Goal: Information Seeking & Learning: Learn about a topic

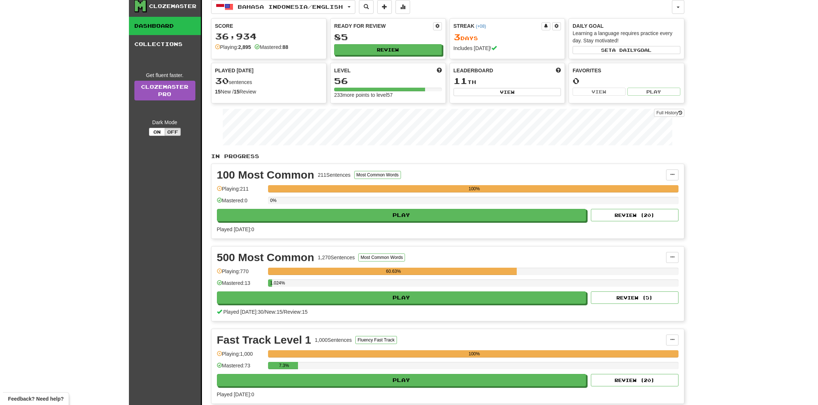
scroll to position [11, 0]
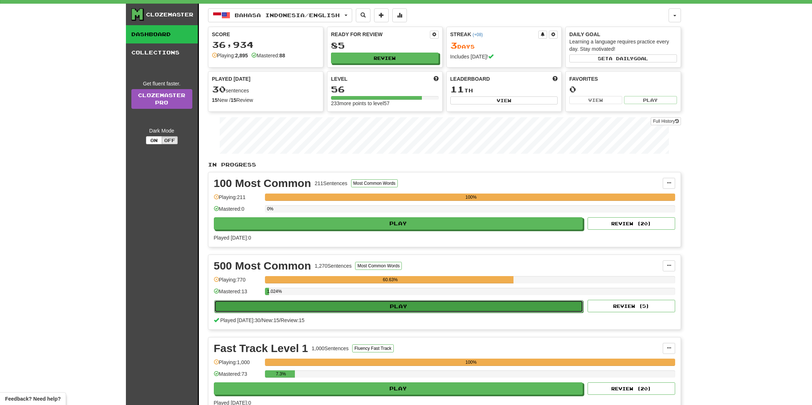
click at [277, 307] on button "Play" at bounding box center [398, 306] width 369 height 12
select select "**"
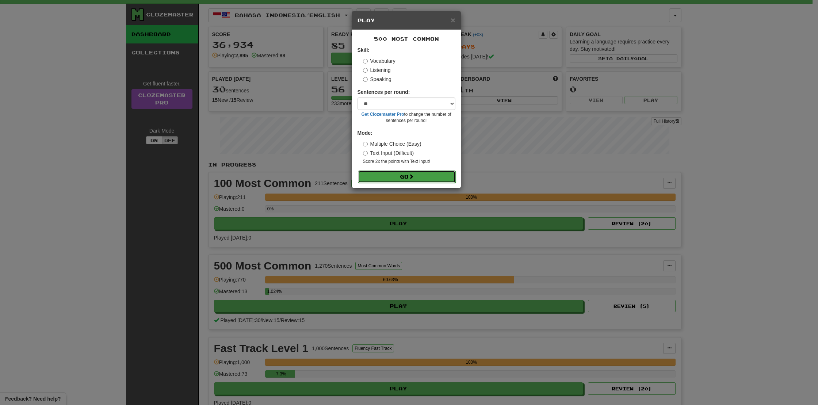
click at [411, 180] on button "Go" at bounding box center [407, 176] width 98 height 12
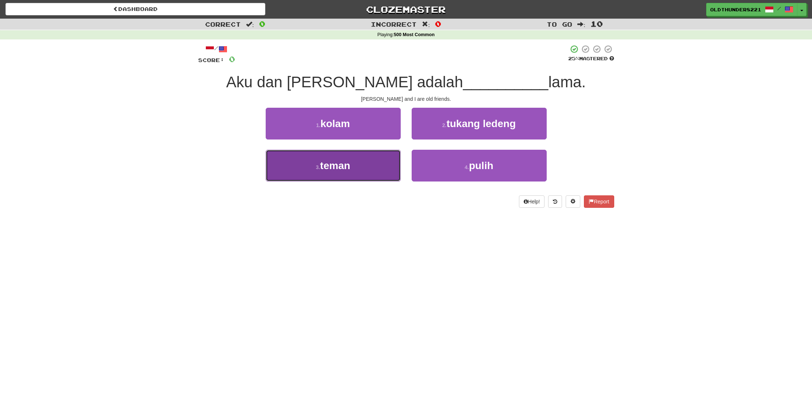
click at [322, 174] on button "3 . teman" at bounding box center [333, 166] width 135 height 32
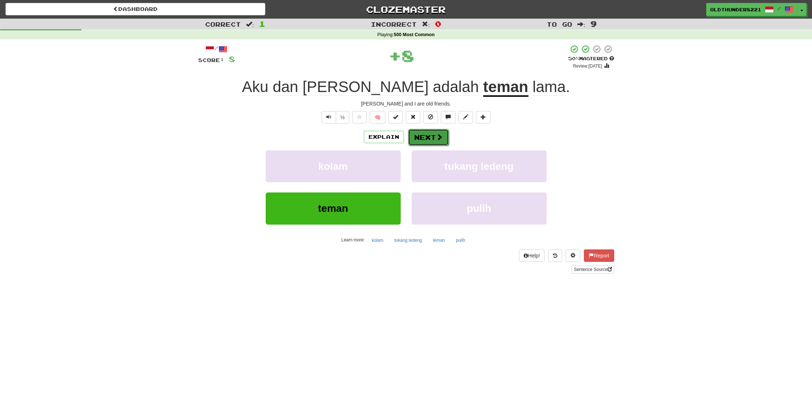
click at [426, 141] on button "Next" at bounding box center [428, 137] width 41 height 17
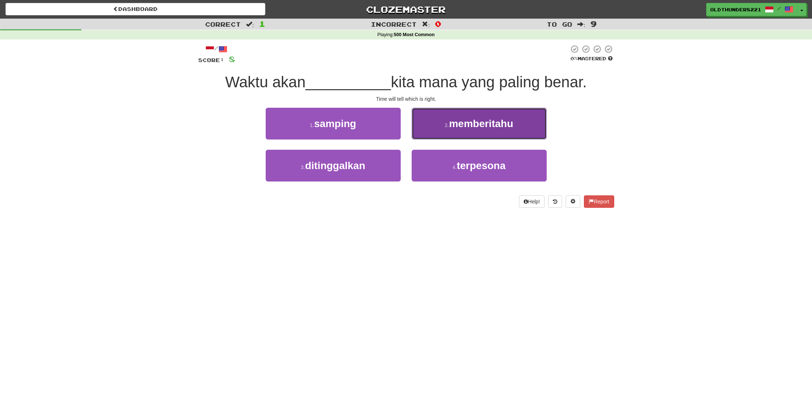
click at [485, 130] on button "2 . memberitahu" at bounding box center [479, 124] width 135 height 32
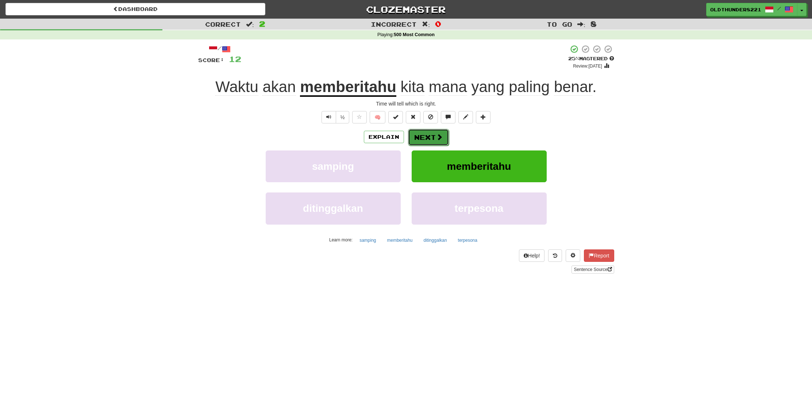
click at [428, 135] on button "Next" at bounding box center [428, 137] width 41 height 17
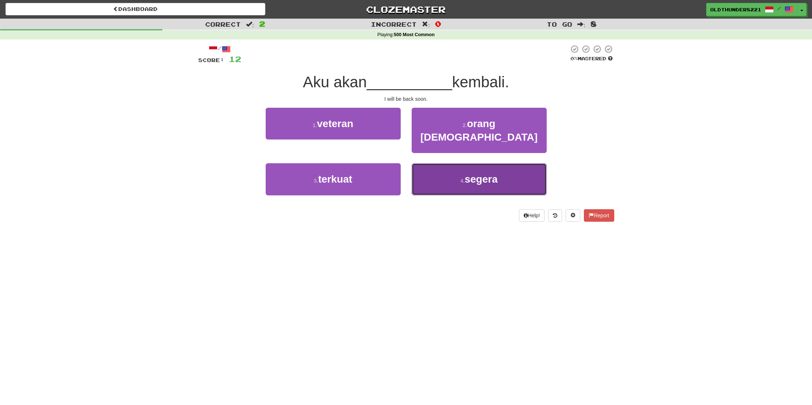
click at [465, 173] on span "segera" at bounding box center [481, 178] width 33 height 11
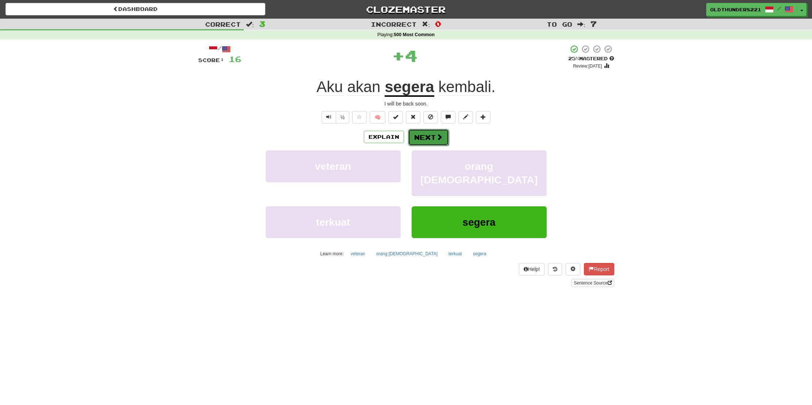
click at [435, 138] on button "Next" at bounding box center [428, 137] width 41 height 17
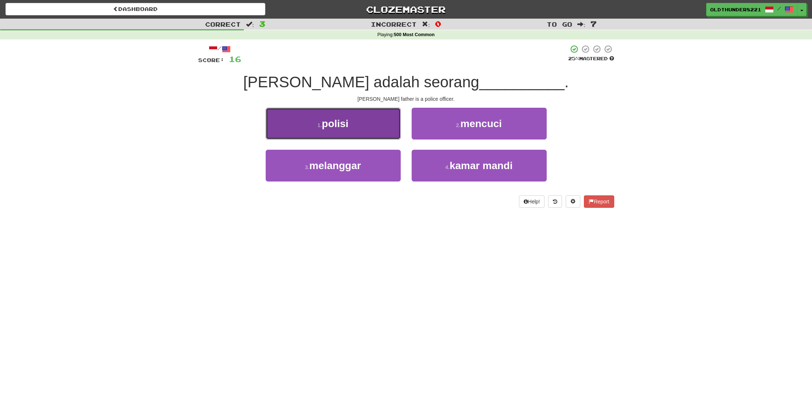
click at [371, 129] on button "1 . polisi" at bounding box center [333, 124] width 135 height 32
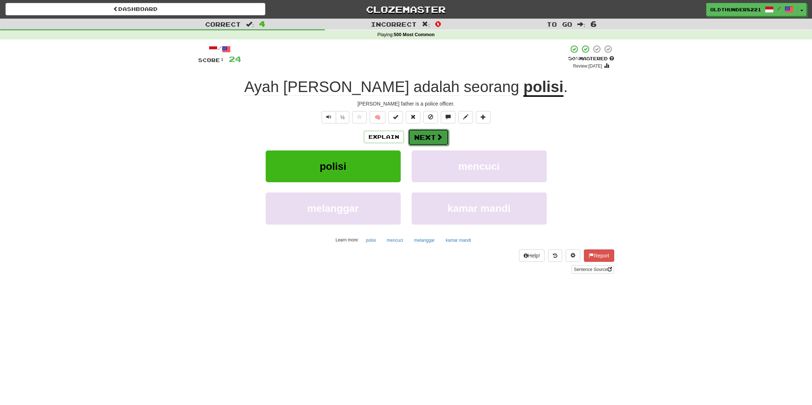
click at [423, 134] on button "Next" at bounding box center [428, 137] width 41 height 17
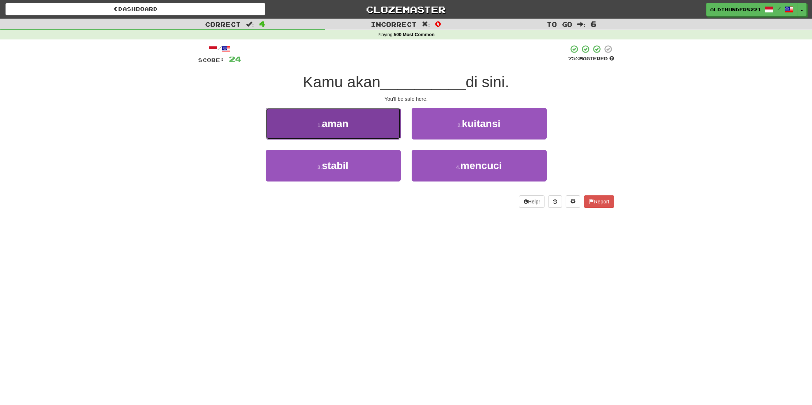
click at [335, 130] on button "1 . aman" at bounding box center [333, 124] width 135 height 32
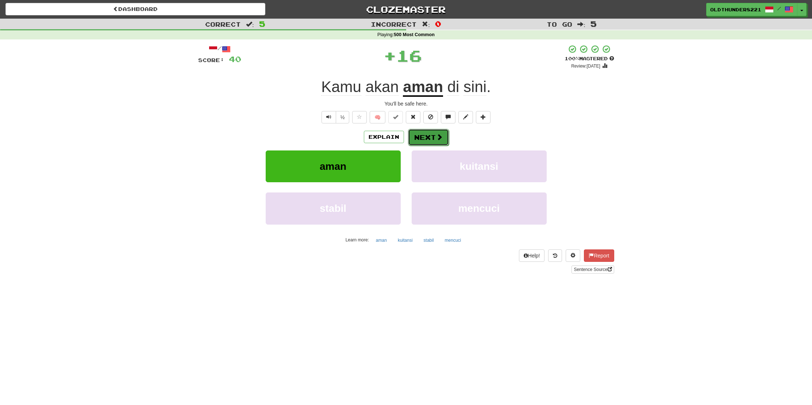
click at [431, 135] on button "Next" at bounding box center [428, 137] width 41 height 17
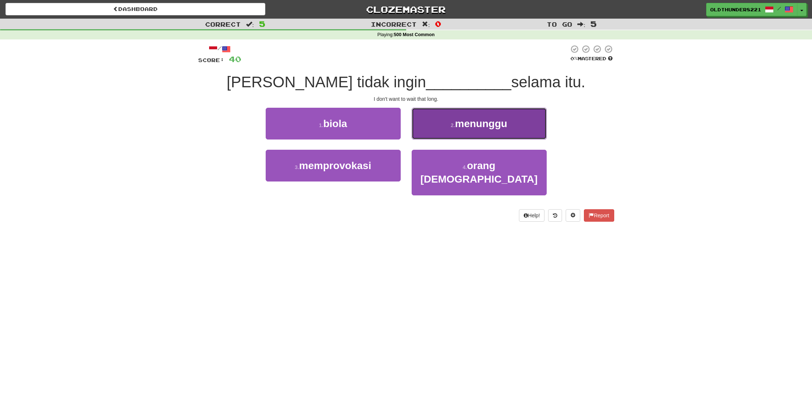
click at [478, 126] on span "menunggu" at bounding box center [481, 123] width 52 height 11
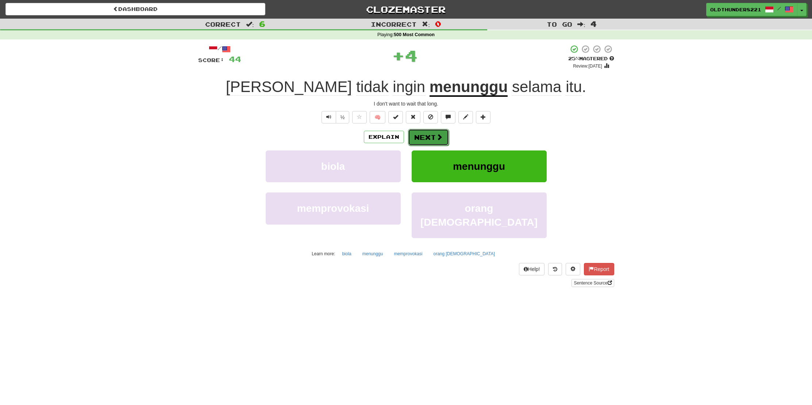
click at [427, 136] on button "Next" at bounding box center [428, 137] width 41 height 17
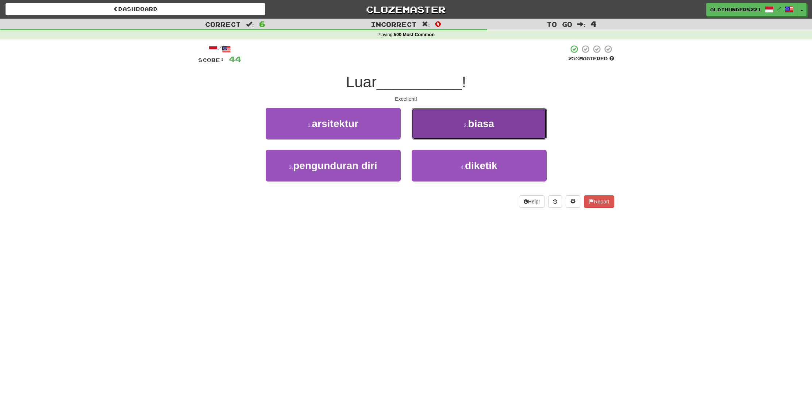
click at [478, 121] on span "biasa" at bounding box center [481, 123] width 26 height 11
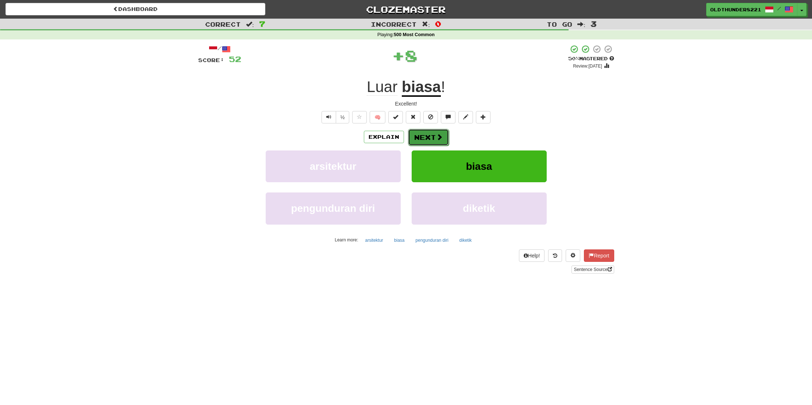
click at [424, 140] on button "Next" at bounding box center [428, 137] width 41 height 17
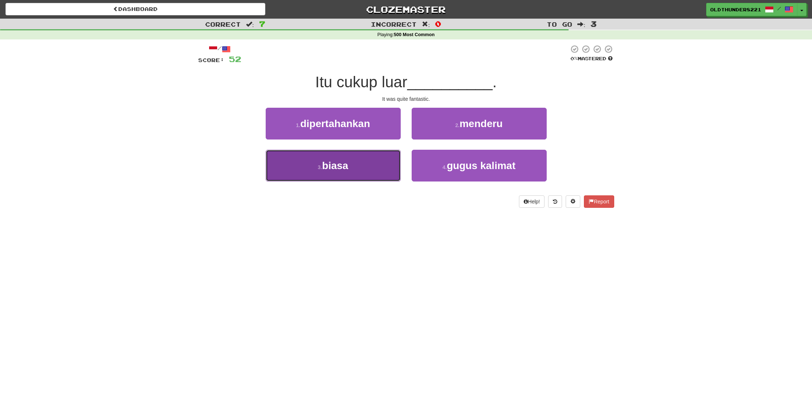
click at [340, 168] on span "biasa" at bounding box center [335, 165] width 26 height 11
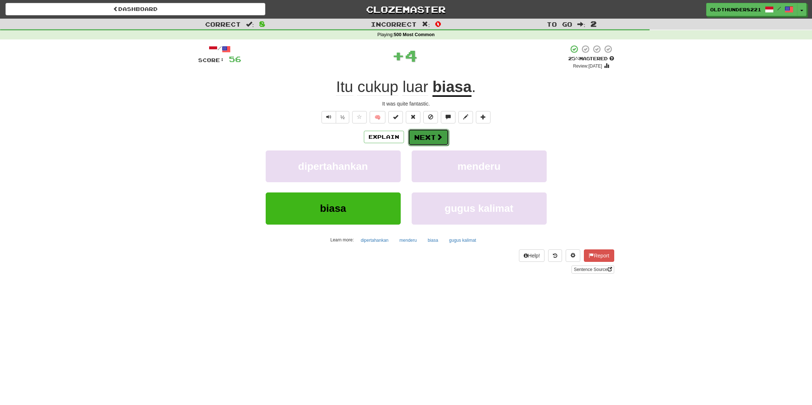
click at [423, 137] on button "Next" at bounding box center [428, 137] width 41 height 17
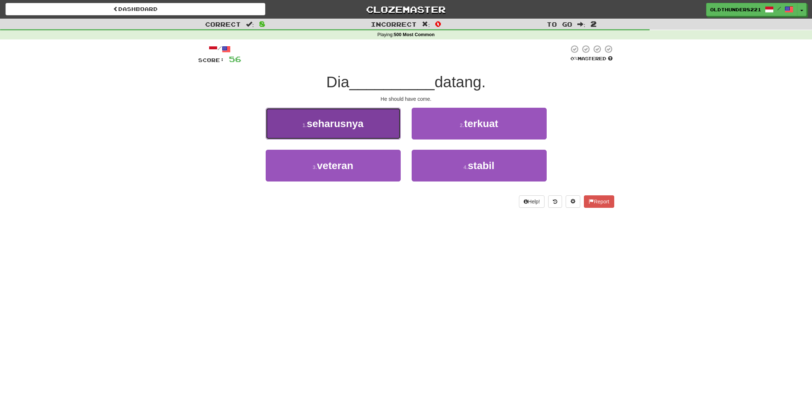
click at [345, 122] on span "seharusnya" at bounding box center [335, 123] width 57 height 11
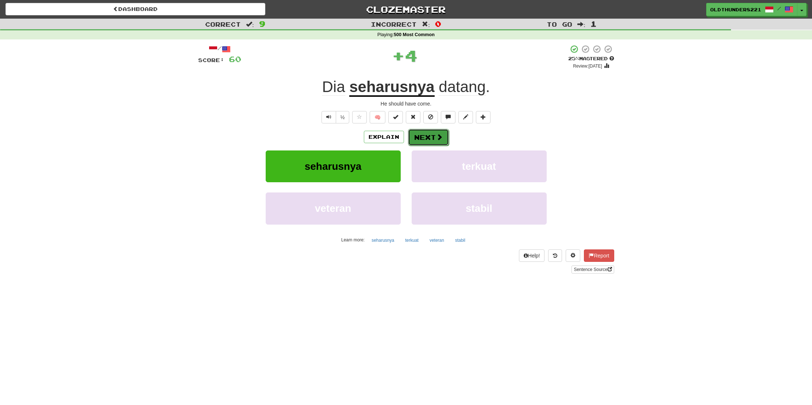
click at [421, 135] on button "Next" at bounding box center [428, 137] width 41 height 17
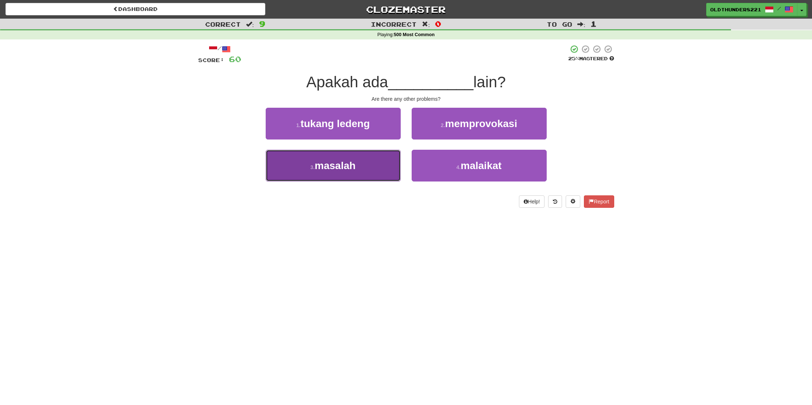
click at [347, 166] on span "masalah" at bounding box center [335, 165] width 41 height 11
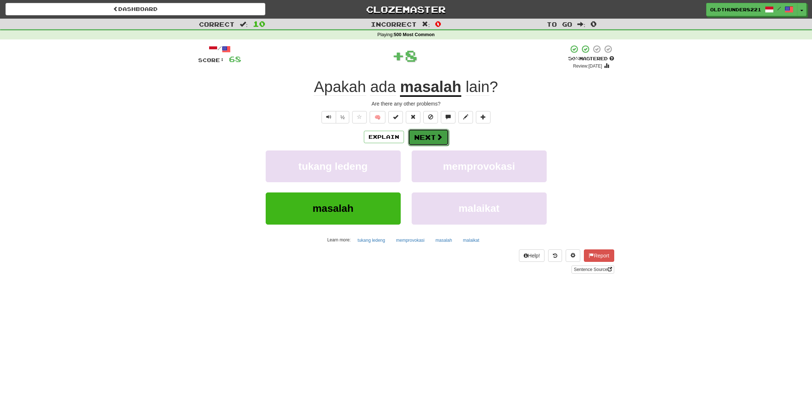
click at [427, 135] on button "Next" at bounding box center [428, 137] width 41 height 17
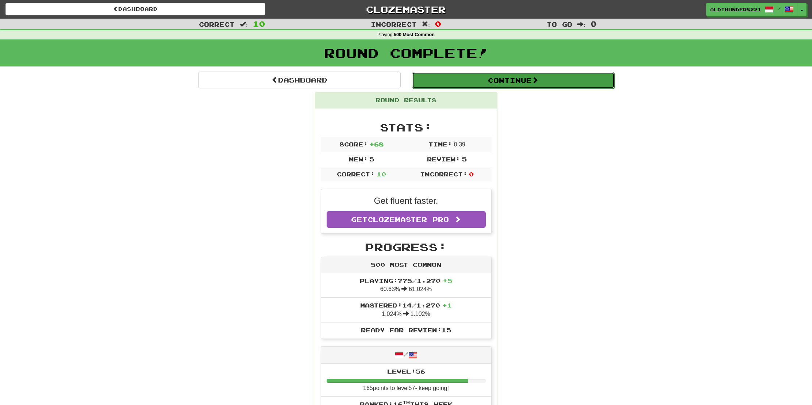
click at [505, 81] on button "Continue" at bounding box center [513, 80] width 203 height 17
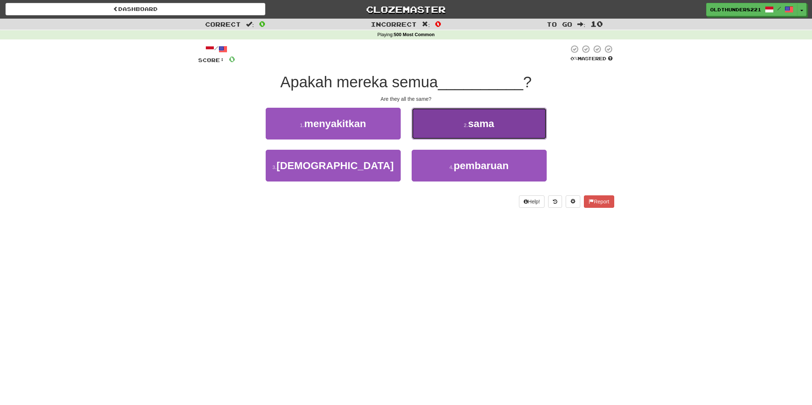
click at [481, 126] on span "sama" at bounding box center [481, 123] width 26 height 11
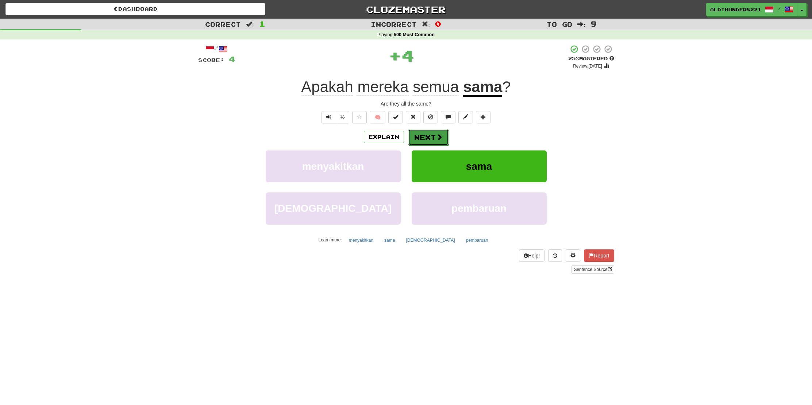
click at [436, 137] on span at bounding box center [439, 137] width 7 height 7
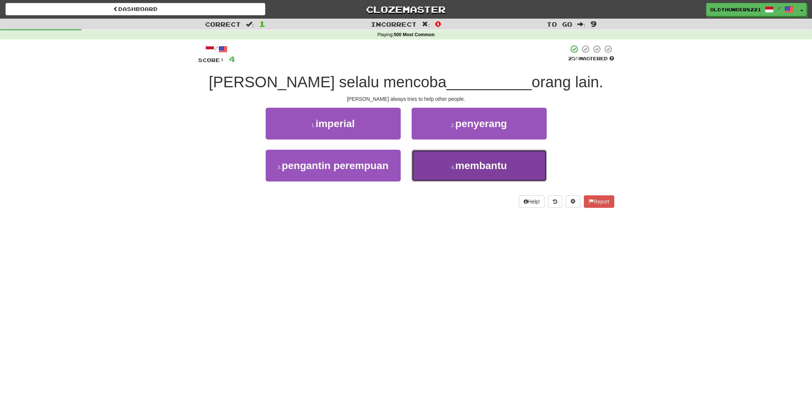
click at [484, 173] on button "4 . membantu" at bounding box center [479, 166] width 135 height 32
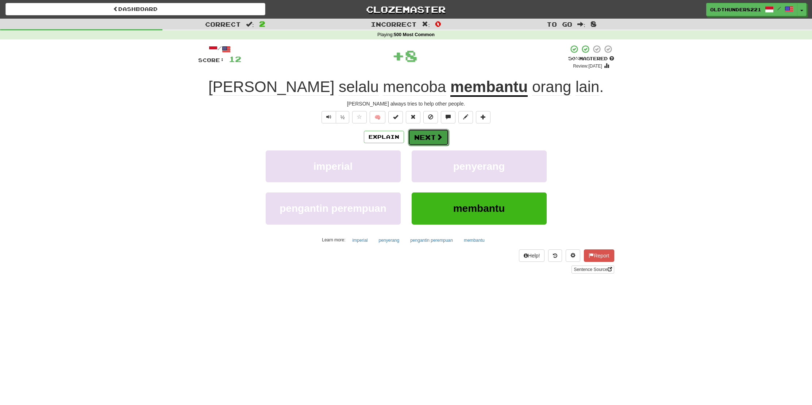
click at [435, 139] on button "Next" at bounding box center [428, 137] width 41 height 17
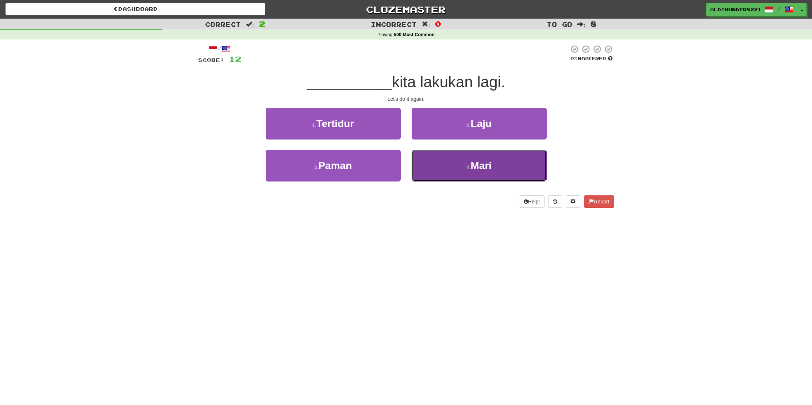
click at [486, 170] on span "Mari" at bounding box center [481, 165] width 21 height 11
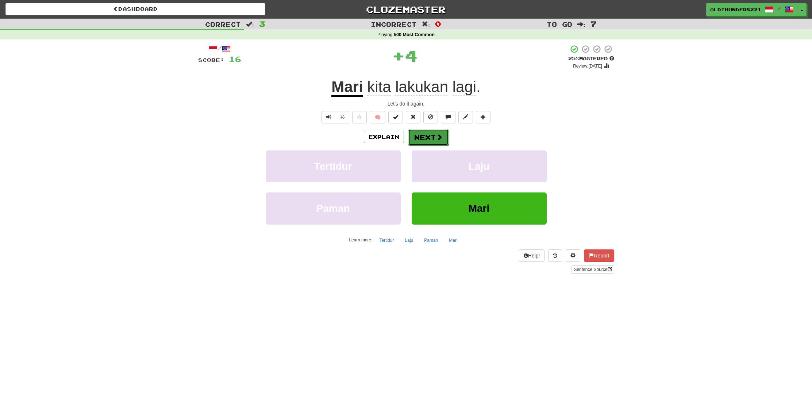
click at [429, 139] on button "Next" at bounding box center [428, 137] width 41 height 17
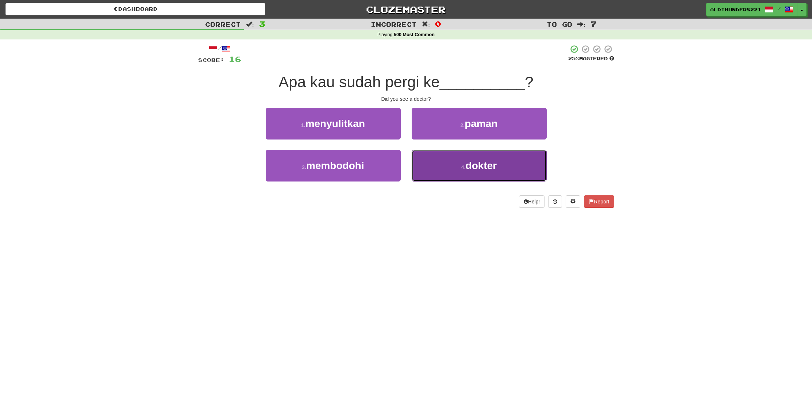
click at [471, 163] on span "dokter" at bounding box center [481, 165] width 31 height 11
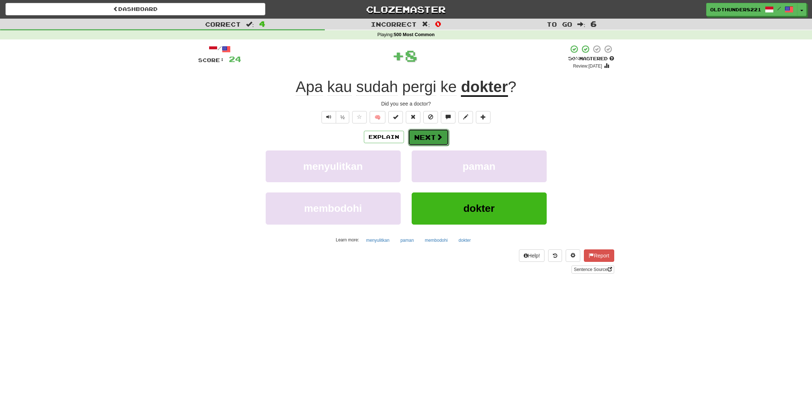
click at [440, 142] on button "Next" at bounding box center [428, 137] width 41 height 17
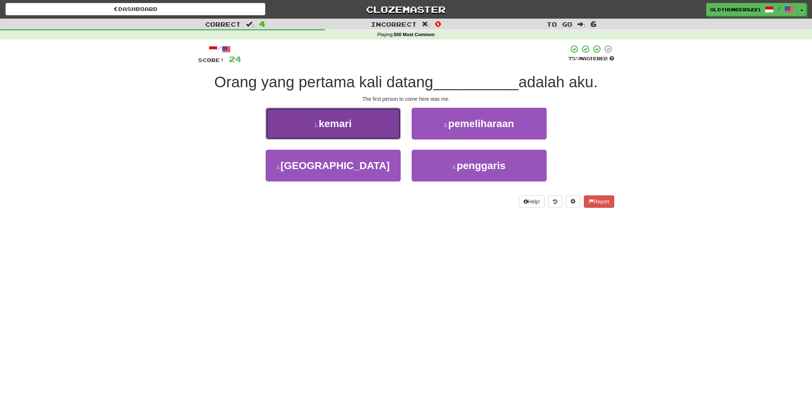
click at [358, 125] on button "1 . kemari" at bounding box center [333, 124] width 135 height 32
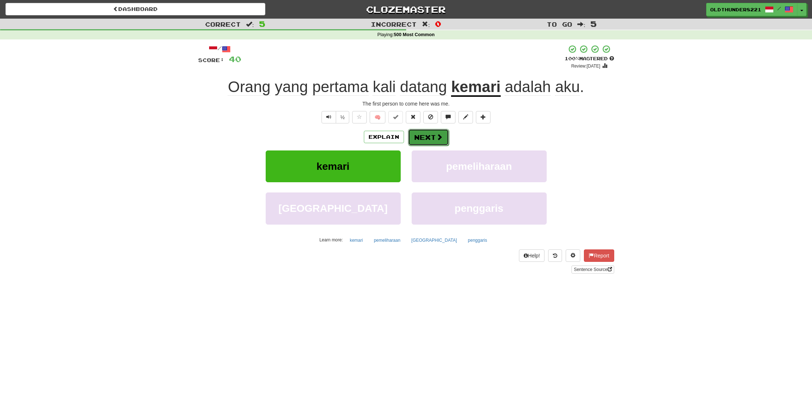
click at [433, 136] on button "Next" at bounding box center [428, 137] width 41 height 17
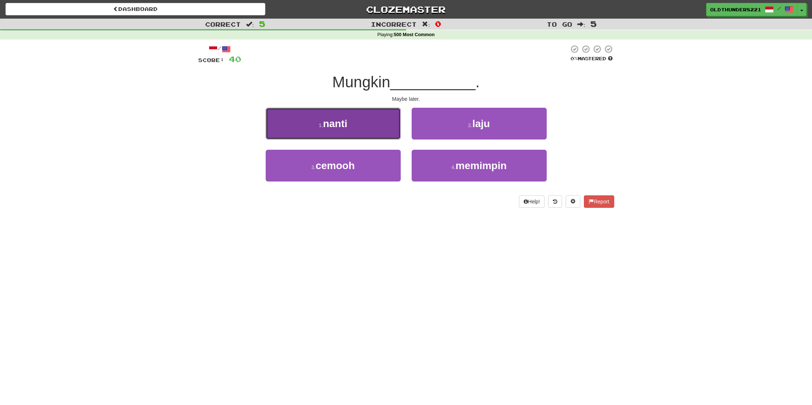
click at [335, 134] on button "1 . nanti" at bounding box center [333, 124] width 135 height 32
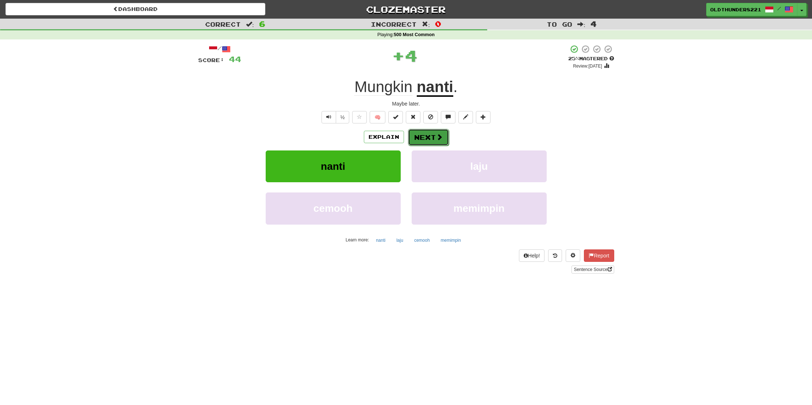
click at [424, 136] on button "Next" at bounding box center [428, 137] width 41 height 17
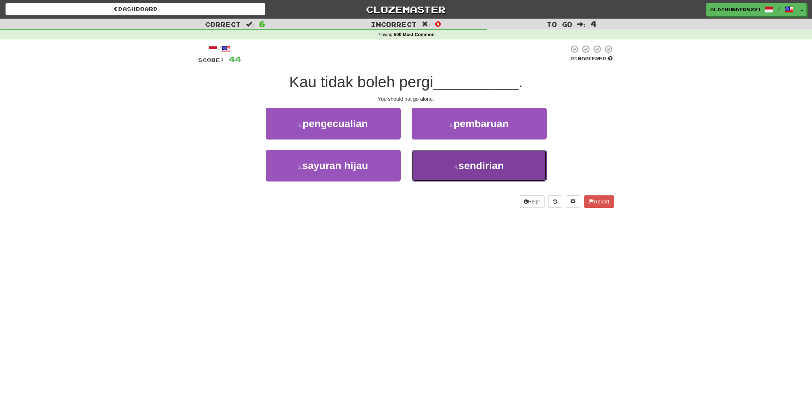
click at [499, 168] on span "sendirian" at bounding box center [480, 165] width 45 height 11
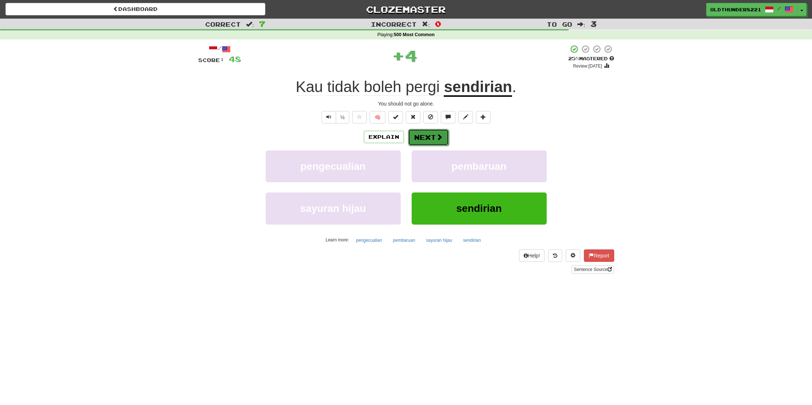
click at [434, 138] on button "Next" at bounding box center [428, 137] width 41 height 17
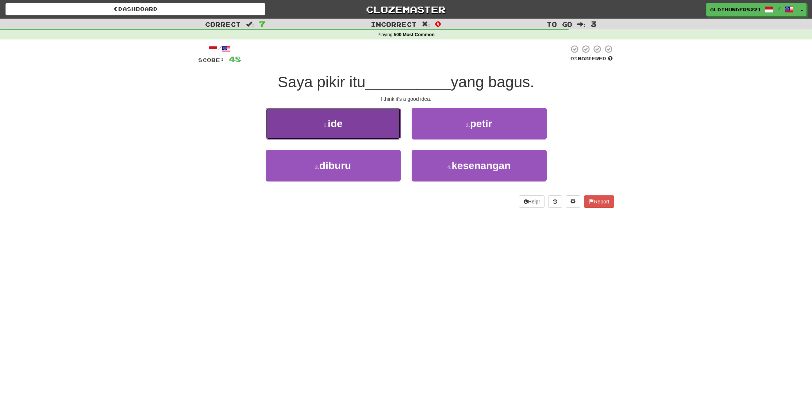
click at [362, 133] on button "1 . ide" at bounding box center [333, 124] width 135 height 32
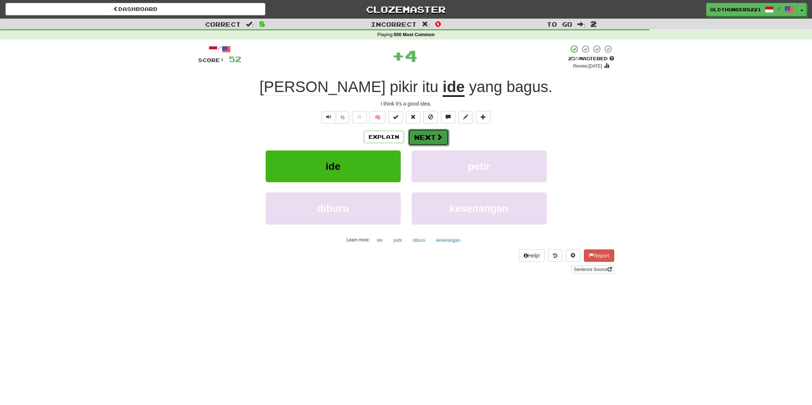
click at [422, 133] on button "Next" at bounding box center [428, 137] width 41 height 17
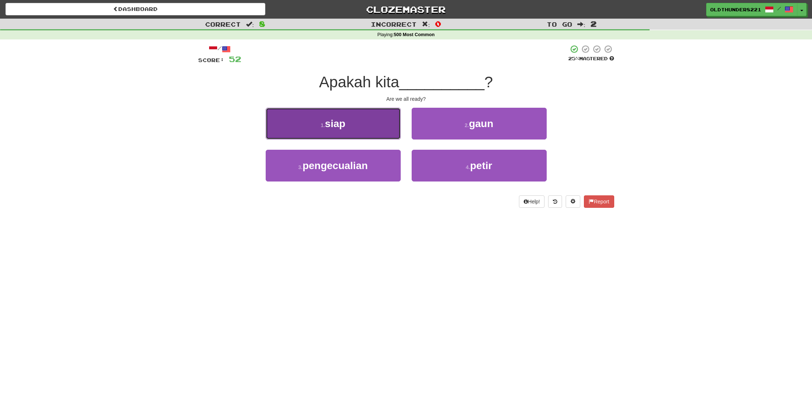
click at [333, 127] on span "siap" at bounding box center [335, 123] width 20 height 11
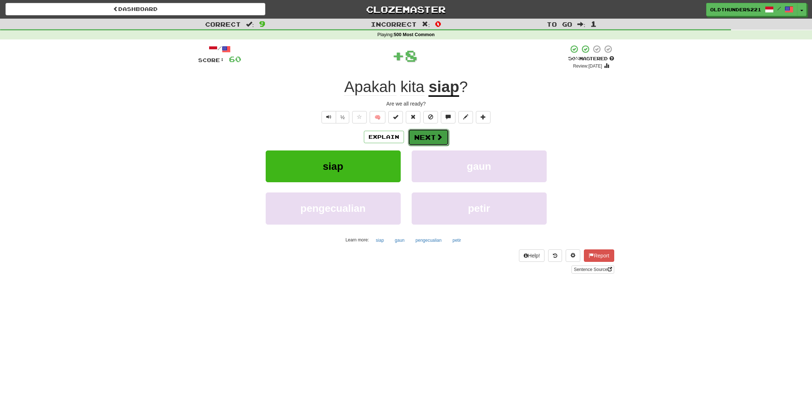
click at [424, 134] on button "Next" at bounding box center [428, 137] width 41 height 17
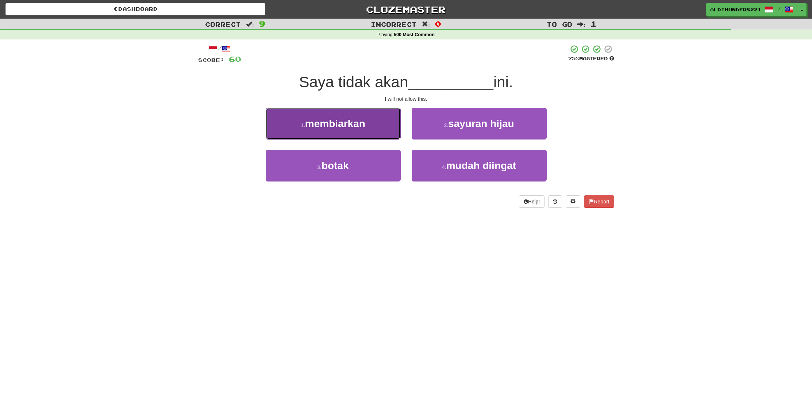
click at [343, 135] on button "1 . membiarkan" at bounding box center [333, 124] width 135 height 32
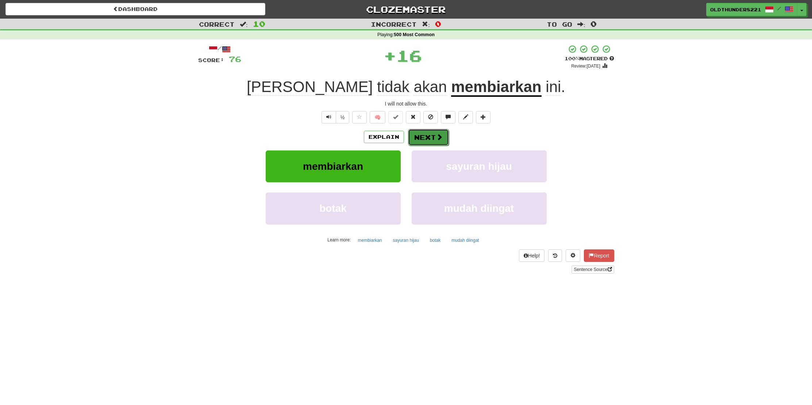
click at [424, 139] on button "Next" at bounding box center [428, 137] width 41 height 17
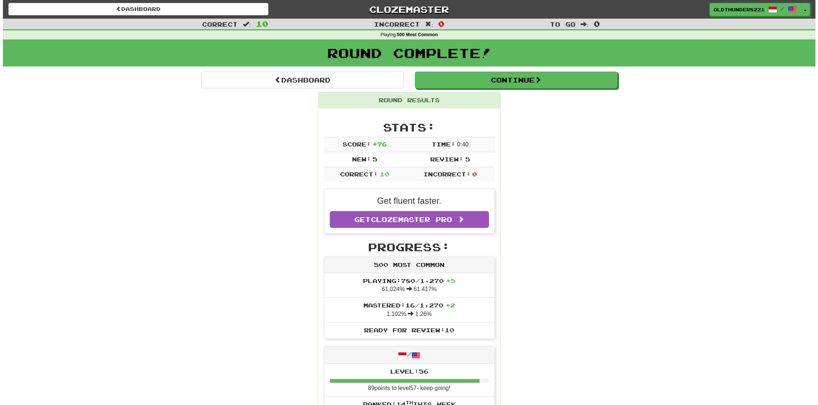
scroll to position [3, 0]
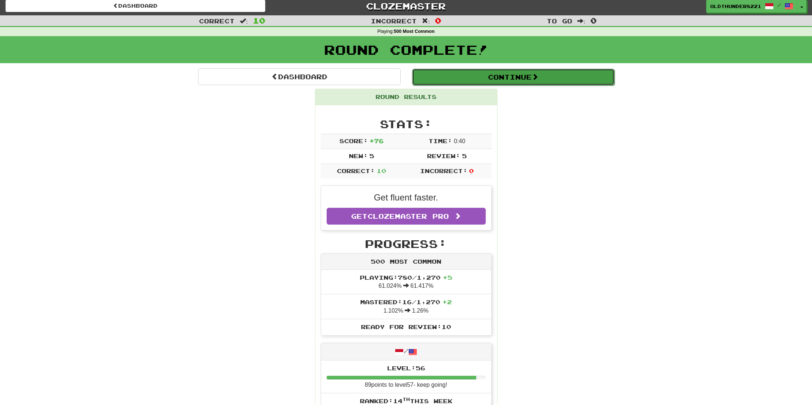
click at [517, 81] on button "Continue" at bounding box center [513, 77] width 203 height 17
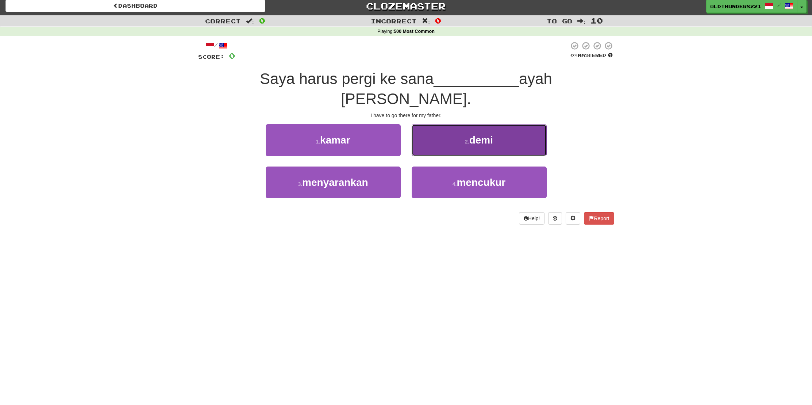
click at [482, 134] on span "demi" at bounding box center [481, 139] width 24 height 11
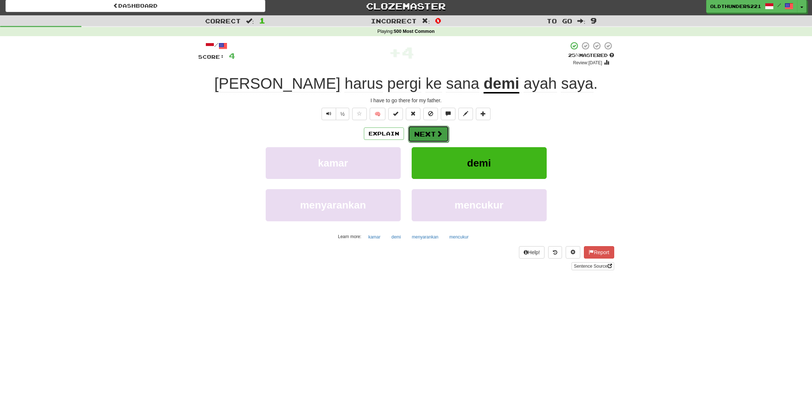
click at [432, 132] on button "Next" at bounding box center [428, 134] width 41 height 17
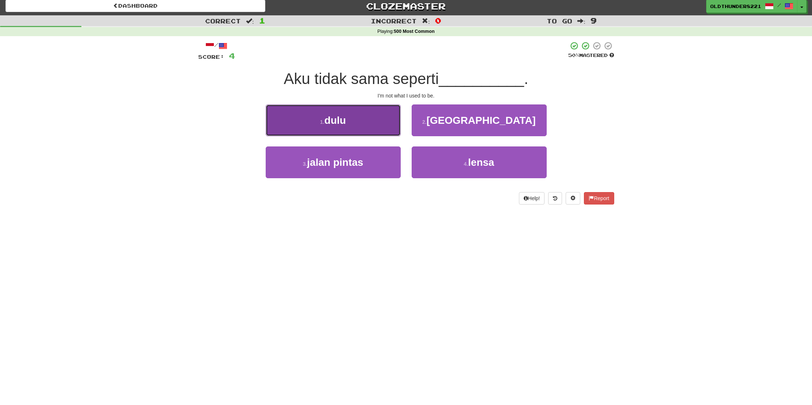
click at [343, 122] on span "dulu" at bounding box center [335, 120] width 22 height 11
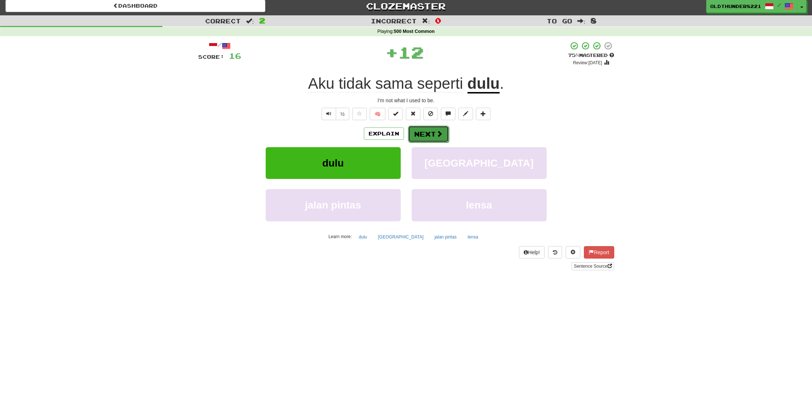
click at [433, 132] on button "Next" at bounding box center [428, 134] width 41 height 17
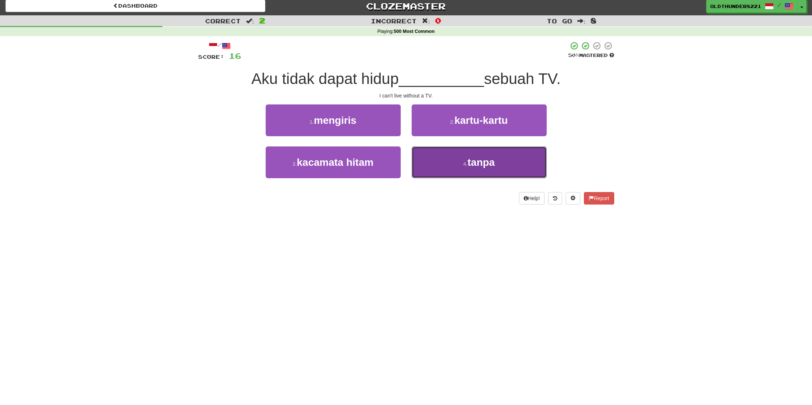
click at [493, 157] on span "tanpa" at bounding box center [481, 162] width 27 height 11
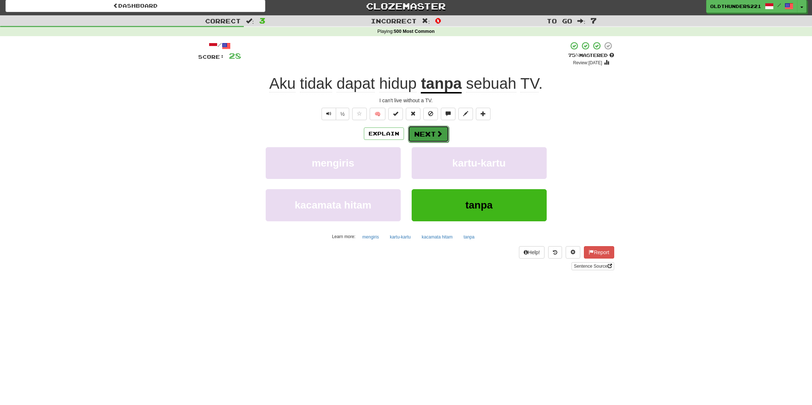
click at [431, 133] on button "Next" at bounding box center [428, 134] width 41 height 17
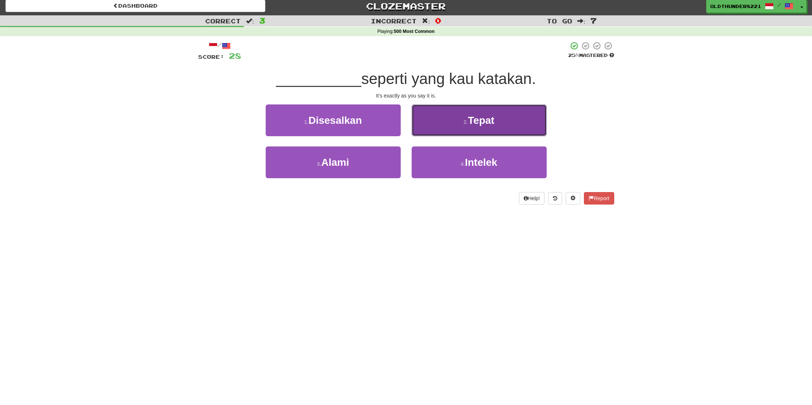
click at [485, 122] on span "Tepat" at bounding box center [481, 120] width 27 height 11
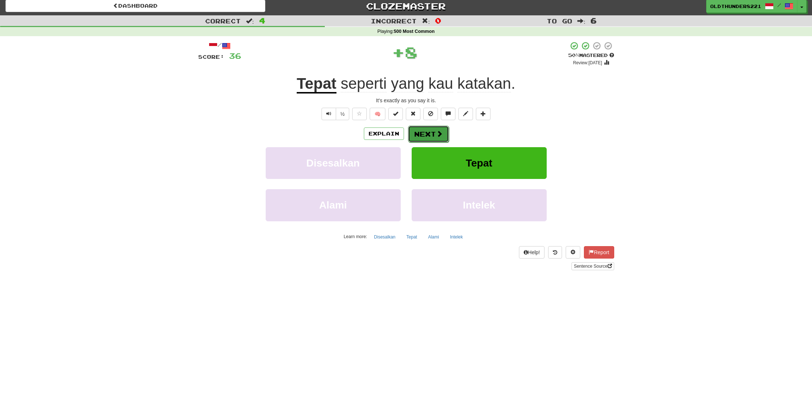
click at [423, 129] on button "Next" at bounding box center [428, 134] width 41 height 17
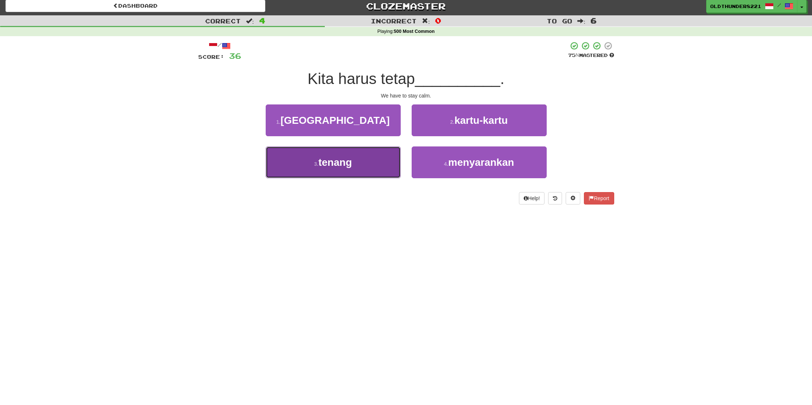
click at [339, 162] on span "tenang" at bounding box center [335, 162] width 34 height 11
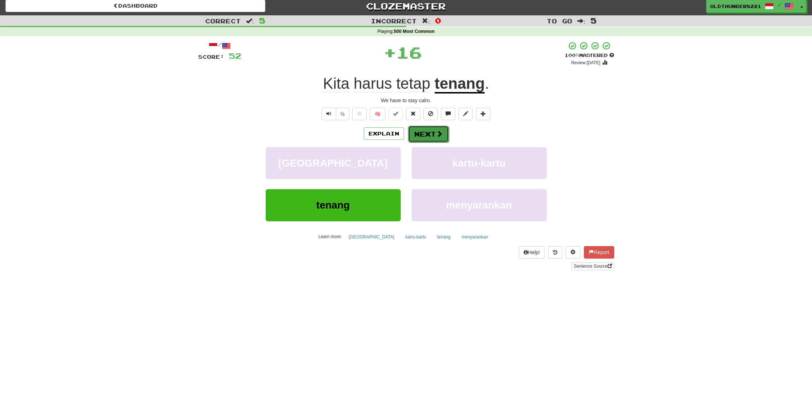
click at [424, 132] on button "Next" at bounding box center [428, 134] width 41 height 17
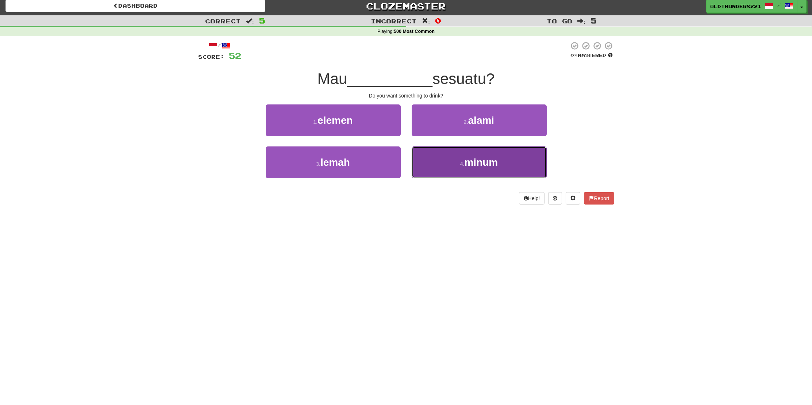
click at [491, 164] on span "minum" at bounding box center [481, 162] width 34 height 11
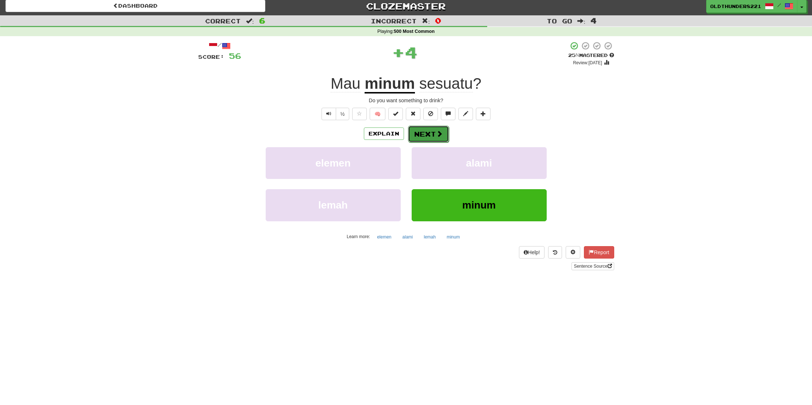
click at [430, 134] on button "Next" at bounding box center [428, 134] width 41 height 17
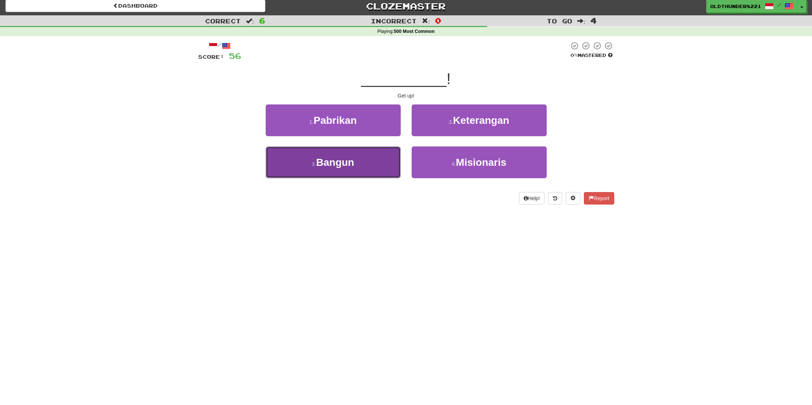
click at [364, 164] on button "3 . Bangun" at bounding box center [333, 162] width 135 height 32
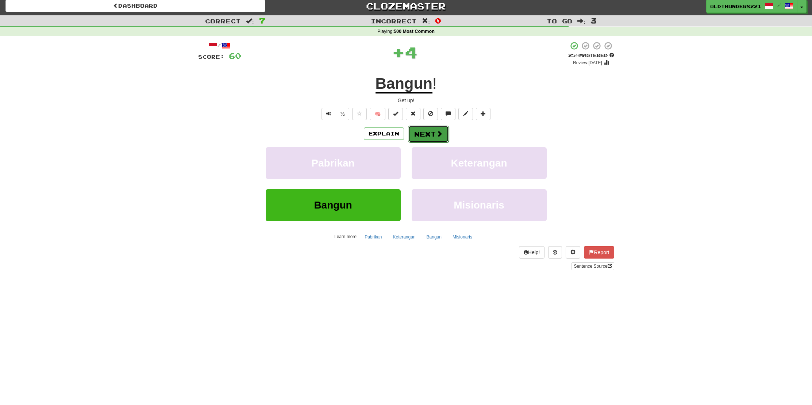
click at [423, 137] on button "Next" at bounding box center [428, 134] width 41 height 17
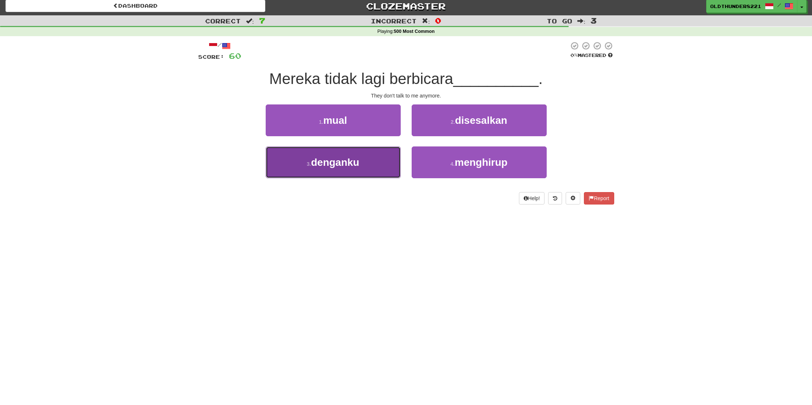
click at [336, 172] on button "3 . denganku" at bounding box center [333, 162] width 135 height 32
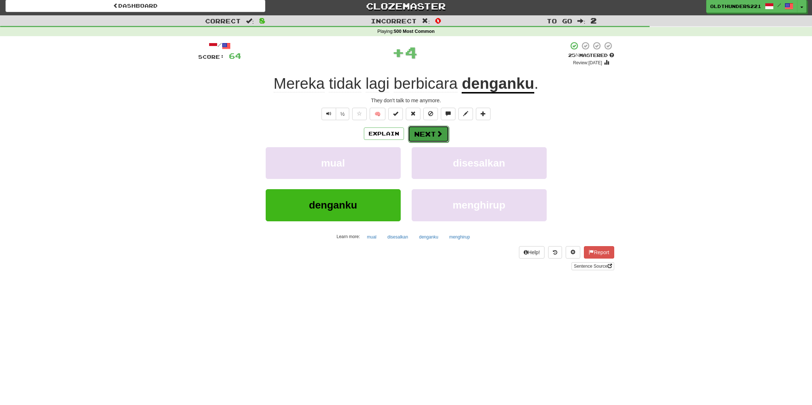
click at [424, 132] on button "Next" at bounding box center [428, 134] width 41 height 17
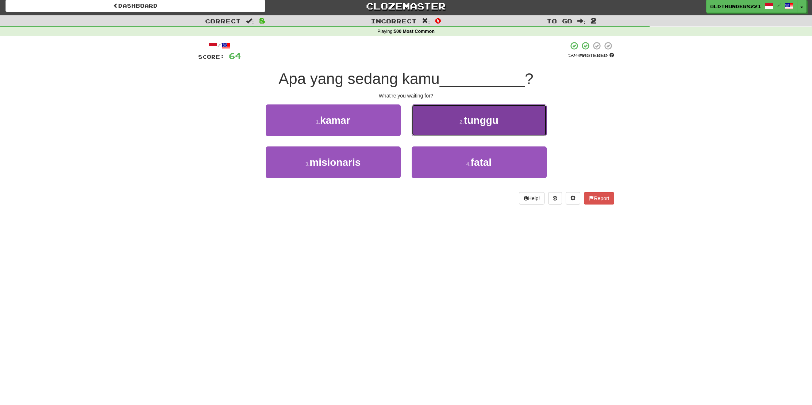
click at [484, 122] on span "tunggu" at bounding box center [481, 120] width 35 height 11
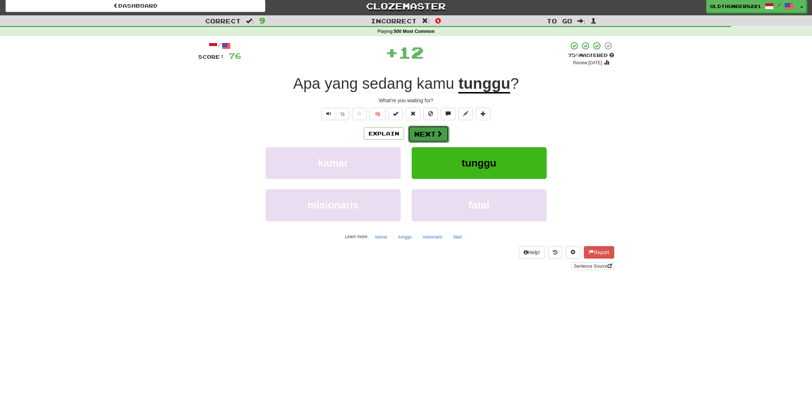
click at [427, 131] on button "Next" at bounding box center [428, 134] width 41 height 17
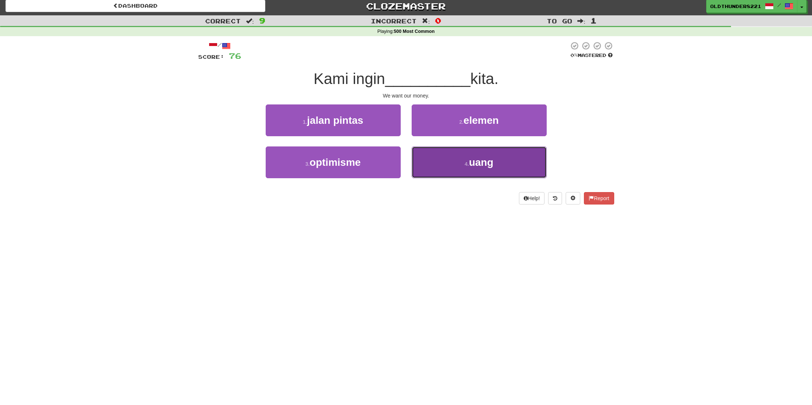
click at [480, 157] on span "uang" at bounding box center [481, 162] width 24 height 11
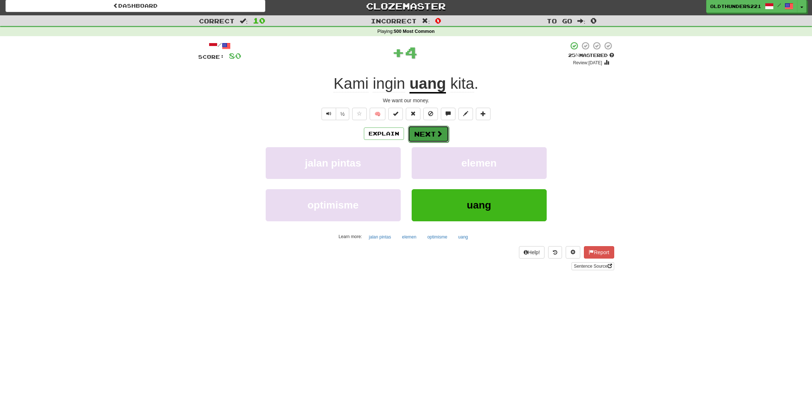
click at [428, 132] on button "Next" at bounding box center [428, 134] width 41 height 17
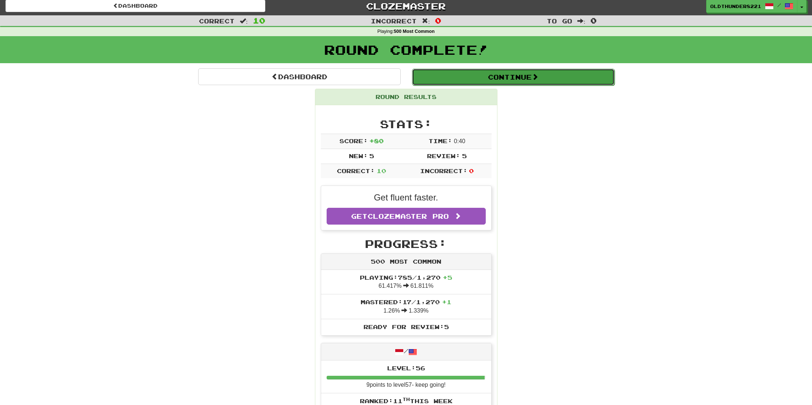
click at [494, 80] on button "Continue" at bounding box center [513, 77] width 203 height 17
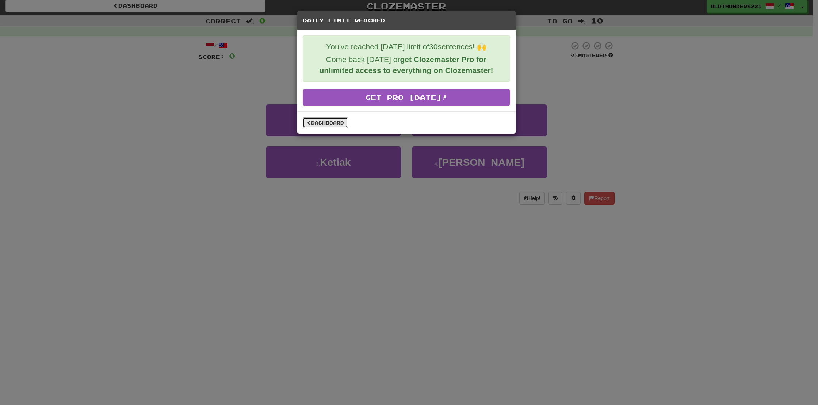
click at [335, 119] on link "Dashboard" at bounding box center [325, 122] width 45 height 11
